Goal: Task Accomplishment & Management: Manage account settings

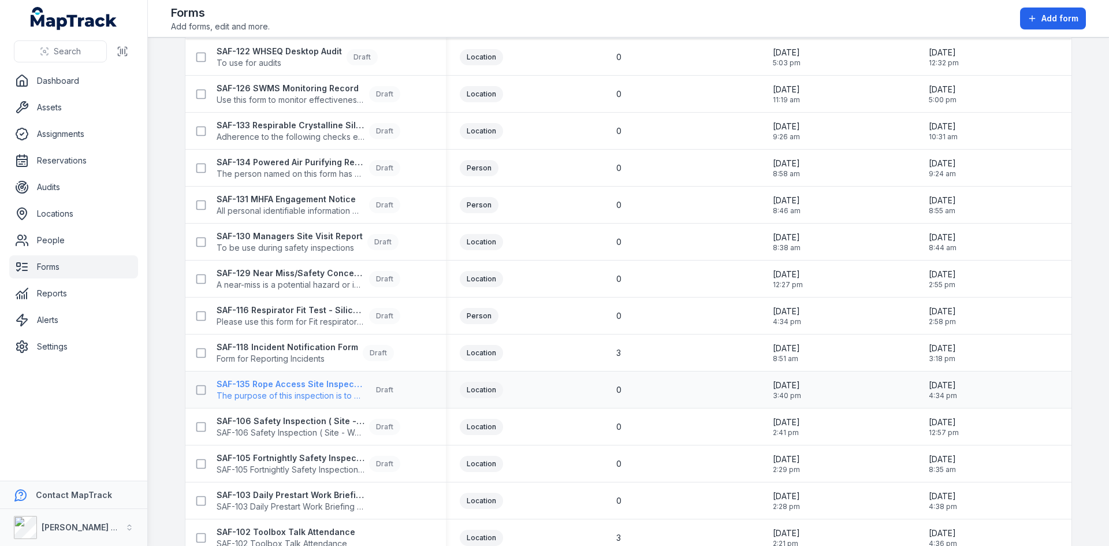
scroll to position [128, 0]
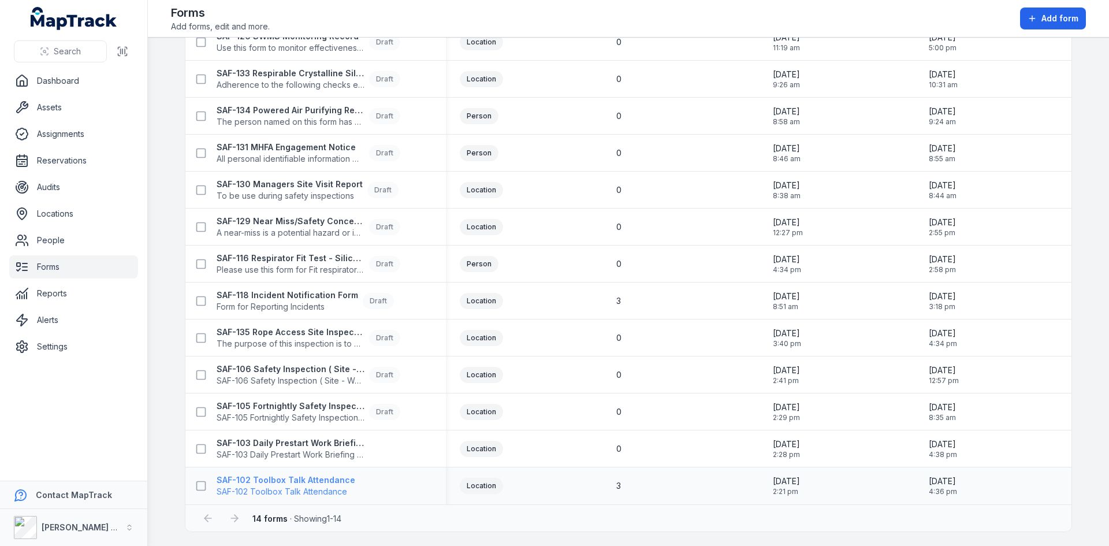
drag, startPoint x: 300, startPoint y: 480, endPoint x: 292, endPoint y: 477, distance: 9.1
click at [300, 480] on strong "SAF-102 Toolbox Talk Attendance" at bounding box center [286, 480] width 139 height 12
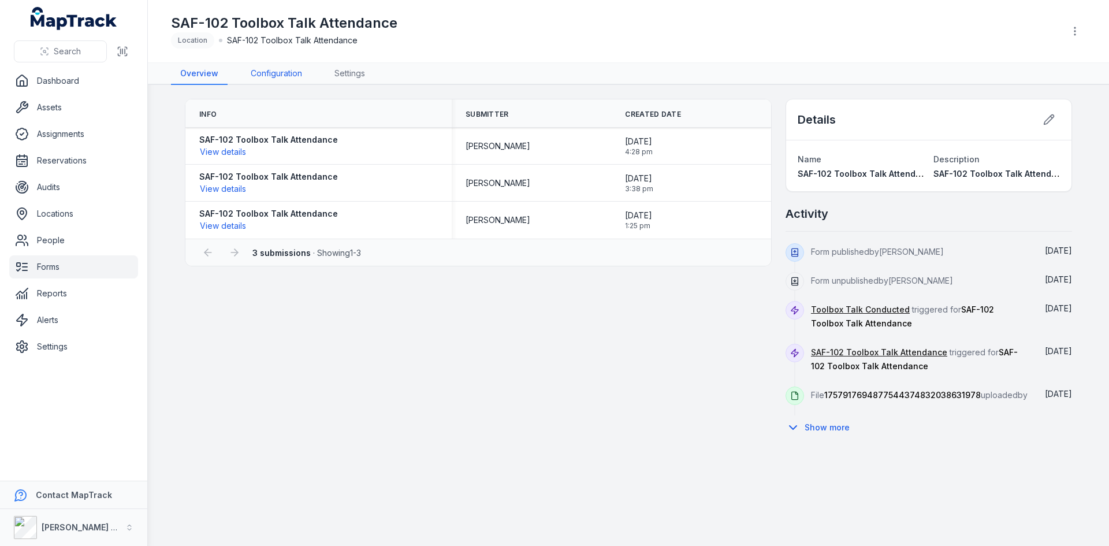
click at [280, 72] on link "Configuration" at bounding box center [277, 74] width 70 height 22
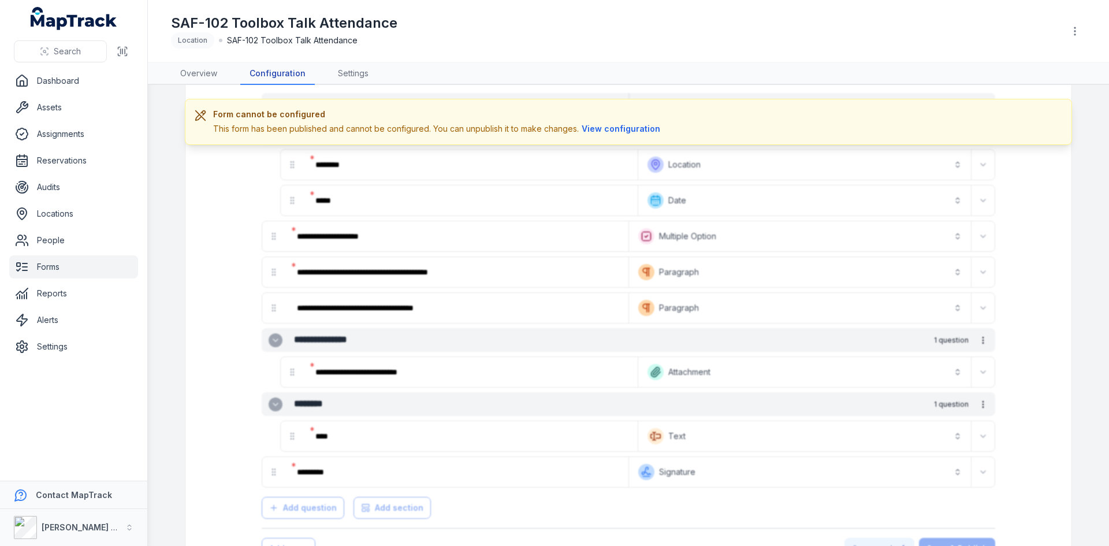
scroll to position [142, 0]
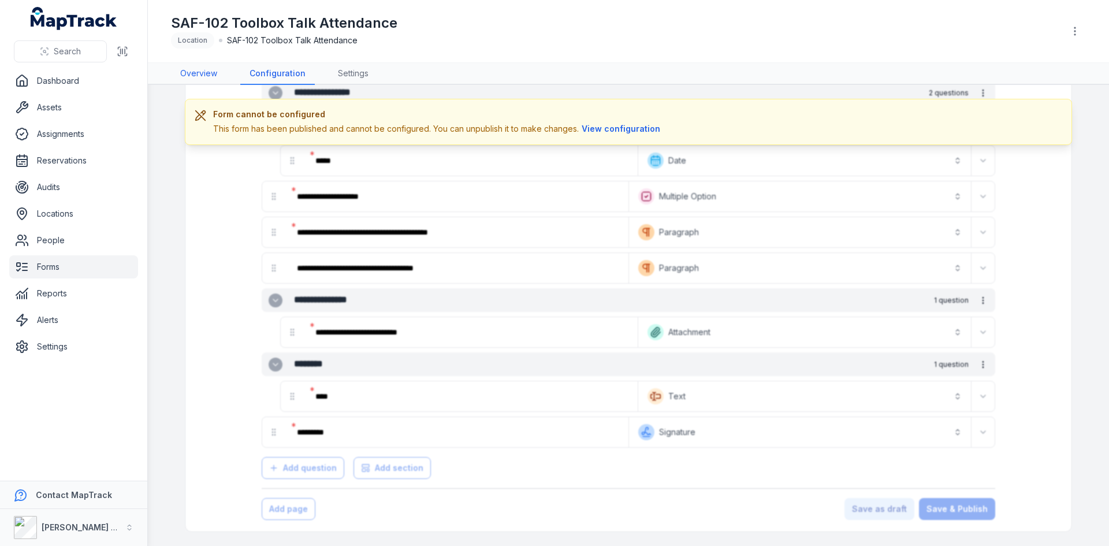
click at [203, 68] on link "Overview" at bounding box center [198, 74] width 55 height 22
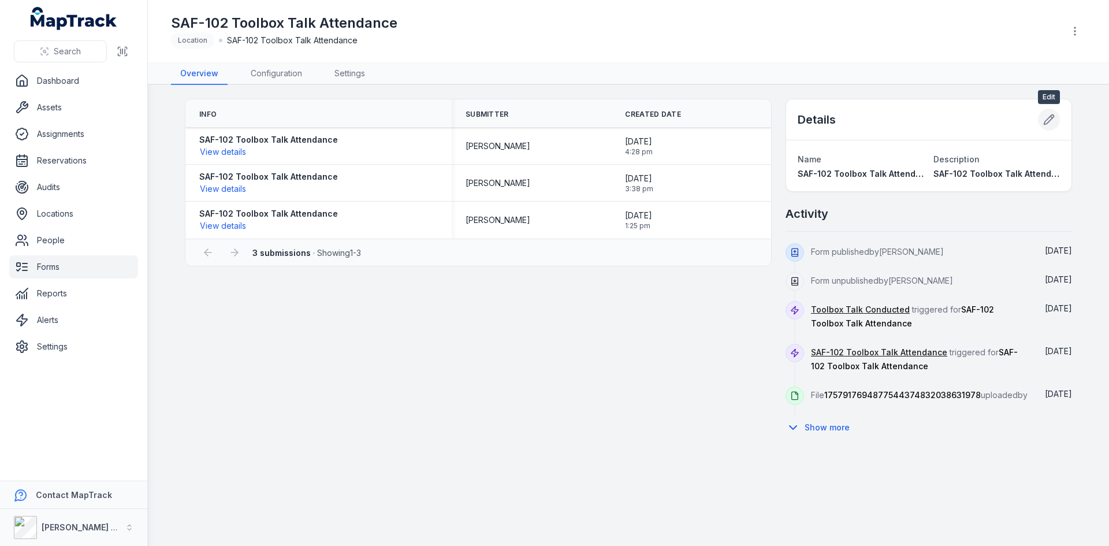
click at [1055, 116] on icon at bounding box center [1050, 120] width 10 height 10
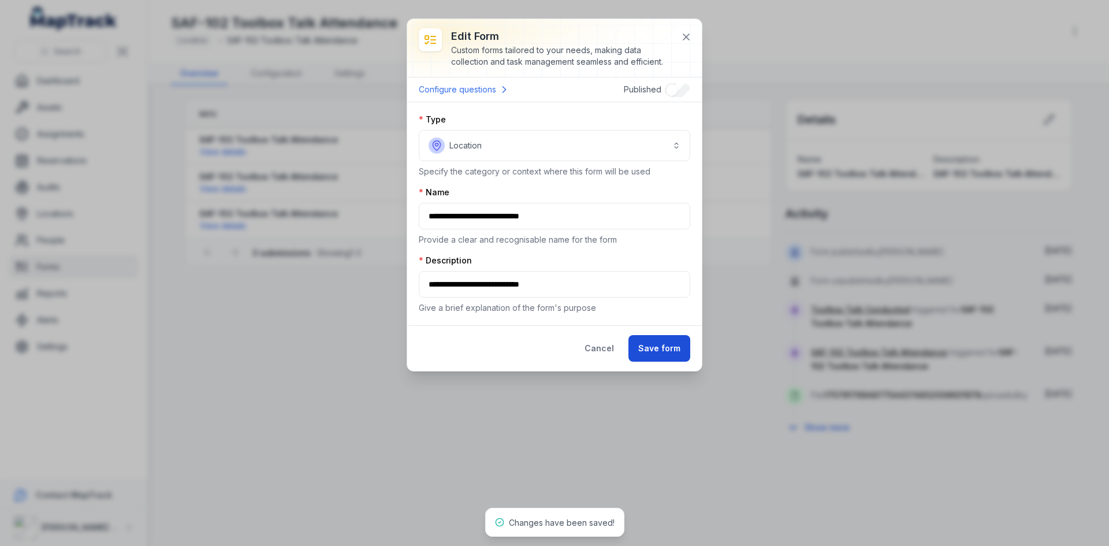
click at [662, 346] on button "Save form" at bounding box center [660, 348] width 62 height 27
